Goal: Information Seeking & Learning: Learn about a topic

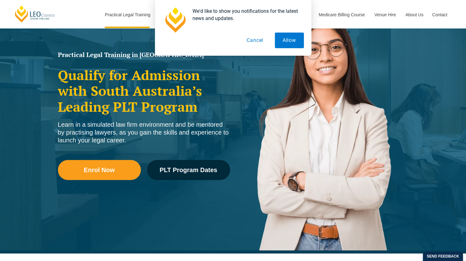
scroll to position [64, 0]
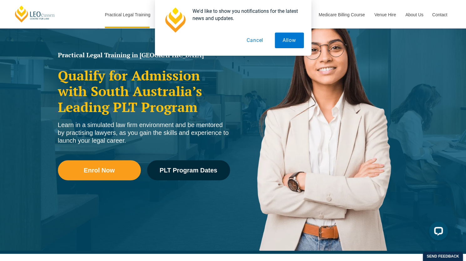
click at [259, 42] on button "Cancel" at bounding box center [255, 41] width 32 height 16
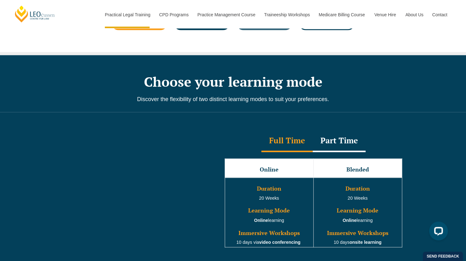
scroll to position [488, 0]
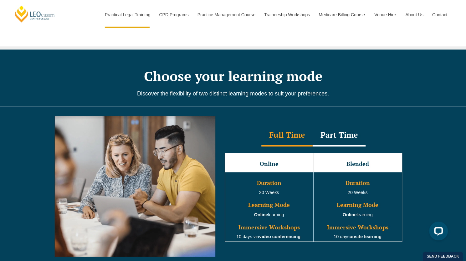
click at [339, 137] on div "Part Time" at bounding box center [339, 136] width 53 height 22
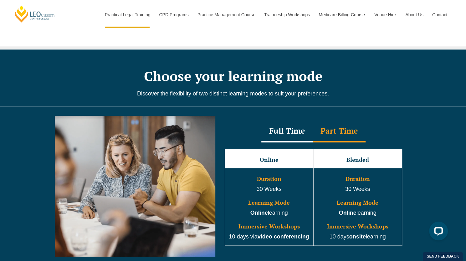
click at [277, 127] on div "Full Time" at bounding box center [286, 132] width 51 height 22
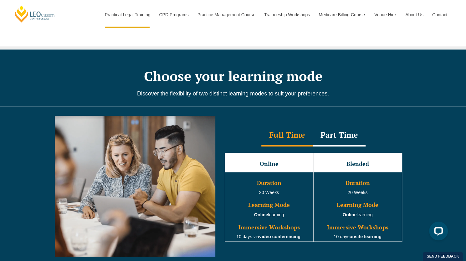
click at [314, 125] on div "Part Time" at bounding box center [339, 136] width 53 height 22
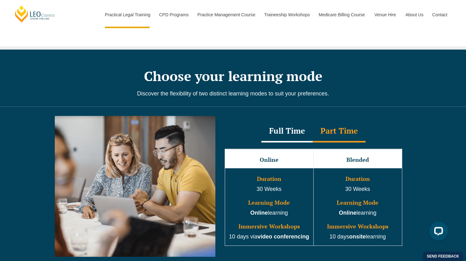
click at [279, 124] on div "Full Time" at bounding box center [286, 132] width 51 height 22
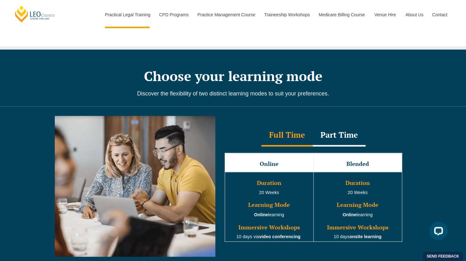
click at [334, 126] on div "Part Time" at bounding box center [339, 136] width 53 height 22
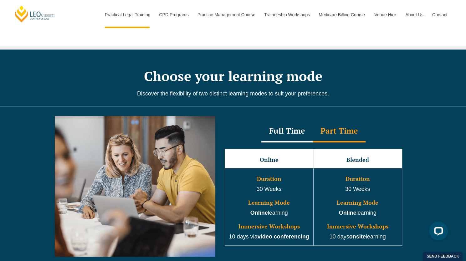
click at [294, 122] on div "Full Time" at bounding box center [286, 132] width 51 height 22
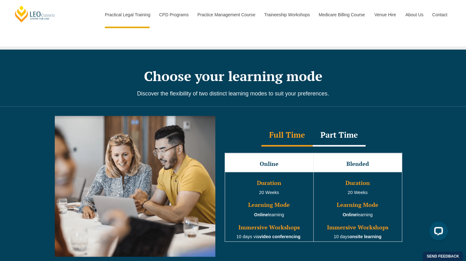
click at [330, 127] on div "Part Time" at bounding box center [339, 136] width 53 height 22
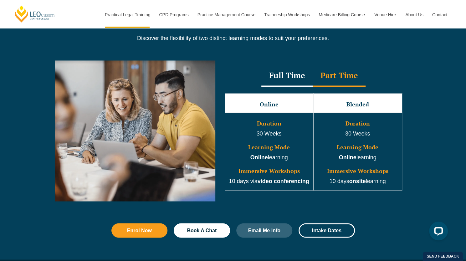
scroll to position [545, 0]
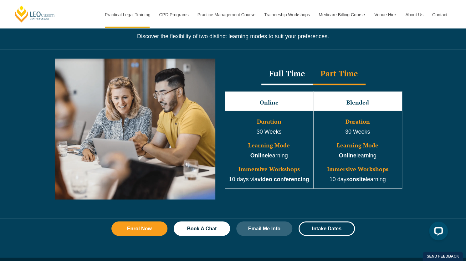
click at [269, 66] on div "Full Time" at bounding box center [286, 74] width 51 height 22
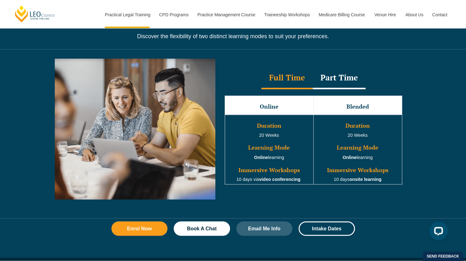
click at [342, 74] on div "Part Time" at bounding box center [339, 78] width 53 height 22
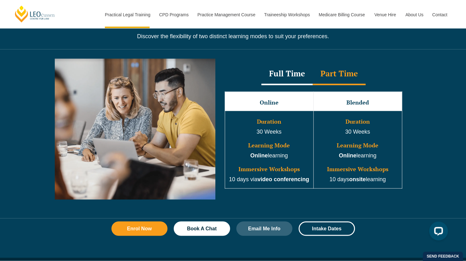
click at [281, 65] on div "Full Time" at bounding box center [286, 74] width 51 height 22
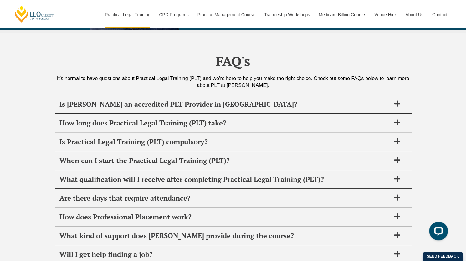
scroll to position [2940, 0]
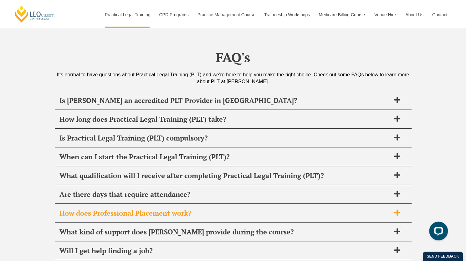
click at [110, 209] on h2 "How does Professional Placement work?" at bounding box center [224, 213] width 331 height 9
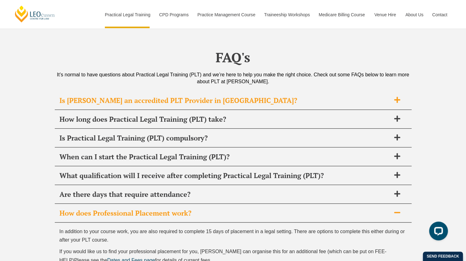
click at [158, 91] on div "Is Leo Cussen an accredited PLT Provider in SA?" at bounding box center [233, 100] width 357 height 18
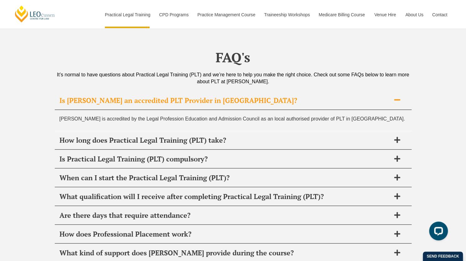
click at [158, 91] on div "Is Leo Cussen an accredited PLT Provider in SA?" at bounding box center [233, 100] width 357 height 18
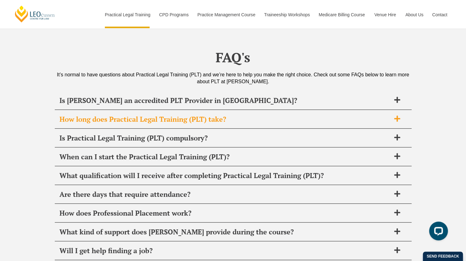
click at [157, 115] on h2 "How long does Practical Legal Training (PLT) take?" at bounding box center [224, 119] width 331 height 9
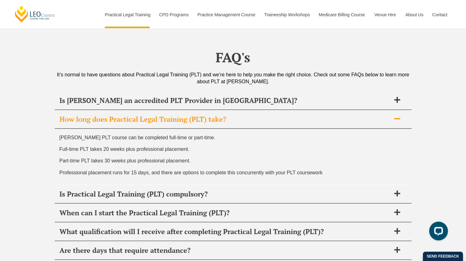
click at [157, 115] on h2 "How long does Practical Legal Training (PLT) take?" at bounding box center [224, 119] width 331 height 9
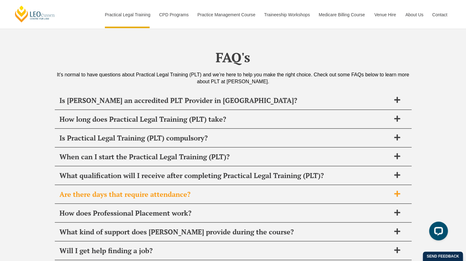
click at [160, 190] on h2 "Are there days that require attendance?" at bounding box center [224, 194] width 331 height 9
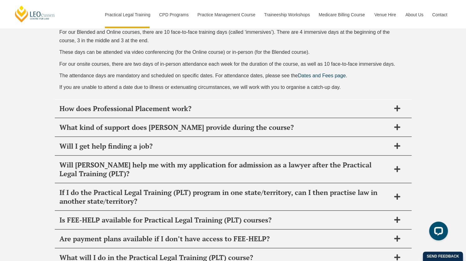
scroll to position [3162, 0]
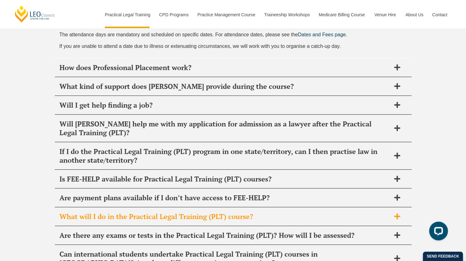
click at [154, 212] on h2 "What will I do in the Practical Legal Training (PLT) course?" at bounding box center [224, 216] width 331 height 9
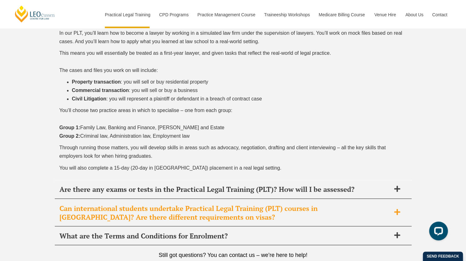
scroll to position [3284, 0]
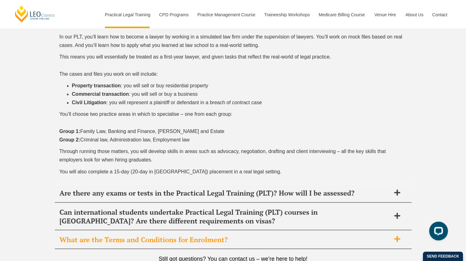
click at [323, 235] on h2 "What are the Terms and Conditions for Enrolment?" at bounding box center [224, 239] width 331 height 9
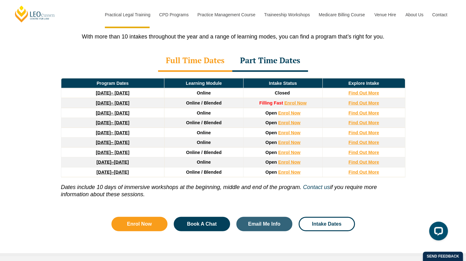
scroll to position [841, 0]
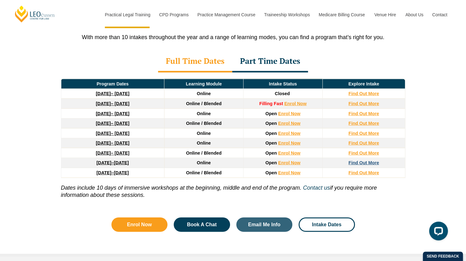
click at [369, 160] on strong "Find Out More" at bounding box center [363, 162] width 31 height 5
